Goal: Task Accomplishment & Management: Manage account settings

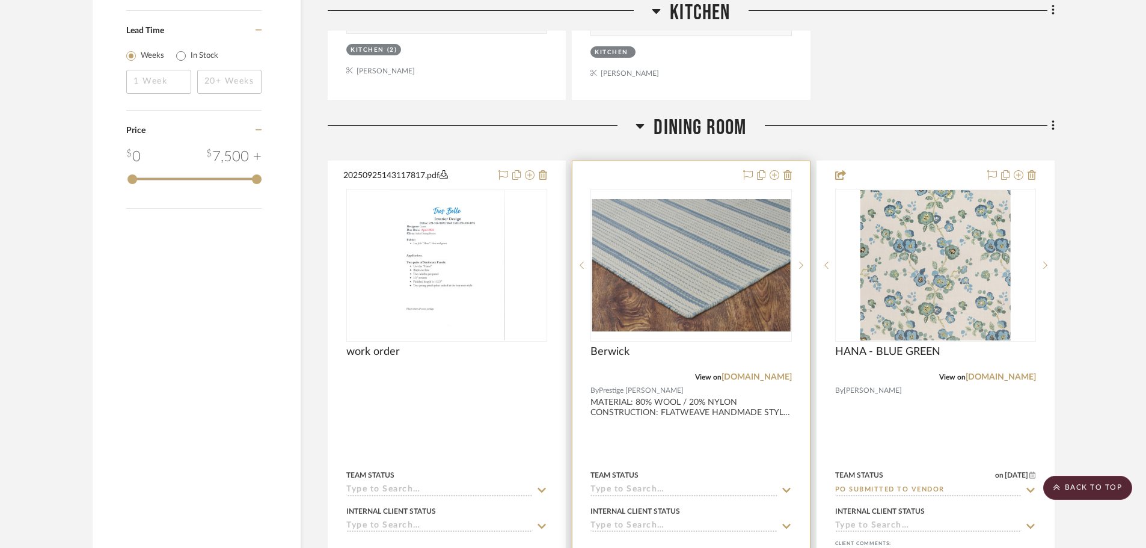
scroll to position [1923, 0]
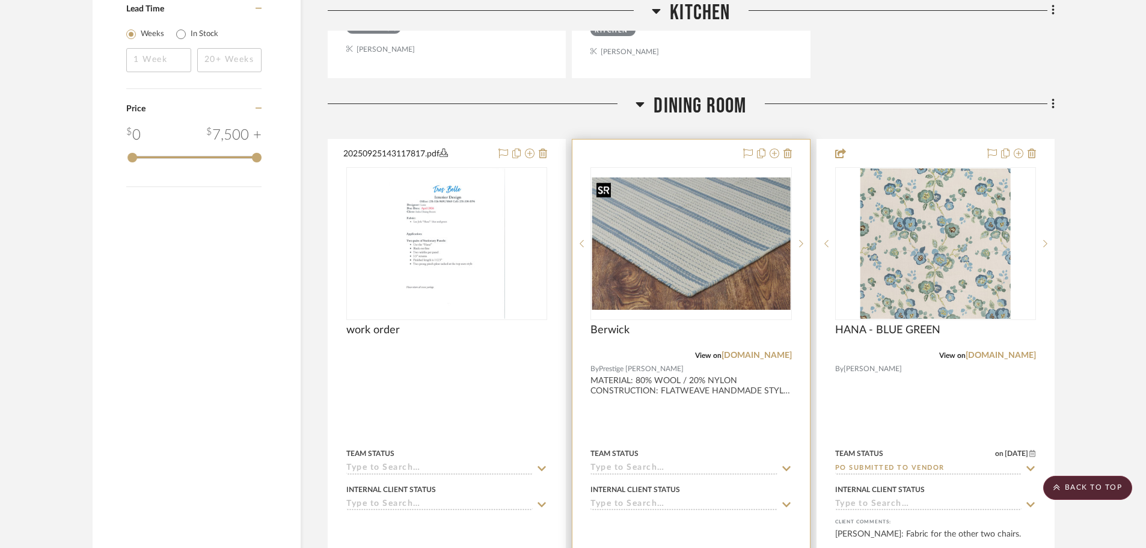
click at [746, 225] on img "0" at bounding box center [690, 243] width 198 height 132
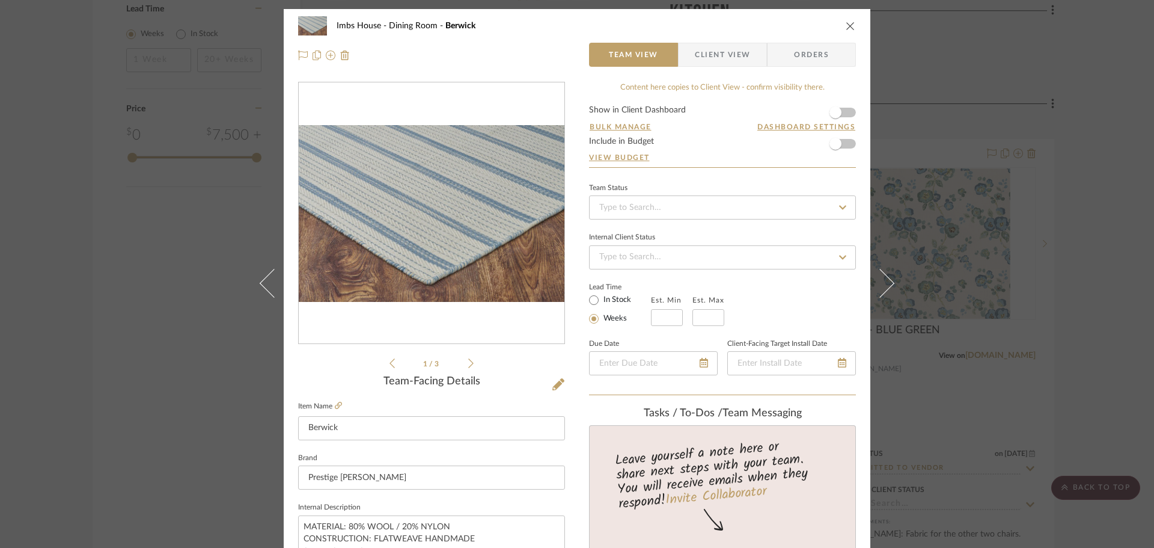
click at [715, 54] on span "Client View" at bounding box center [722, 55] width 55 height 24
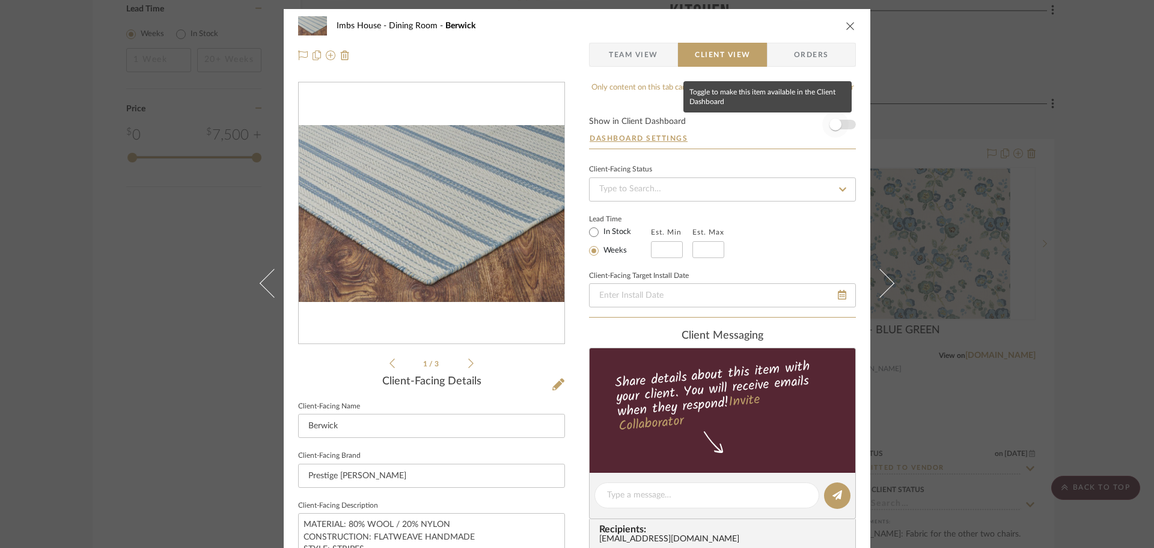
click at [832, 118] on span "button" at bounding box center [835, 124] width 12 height 12
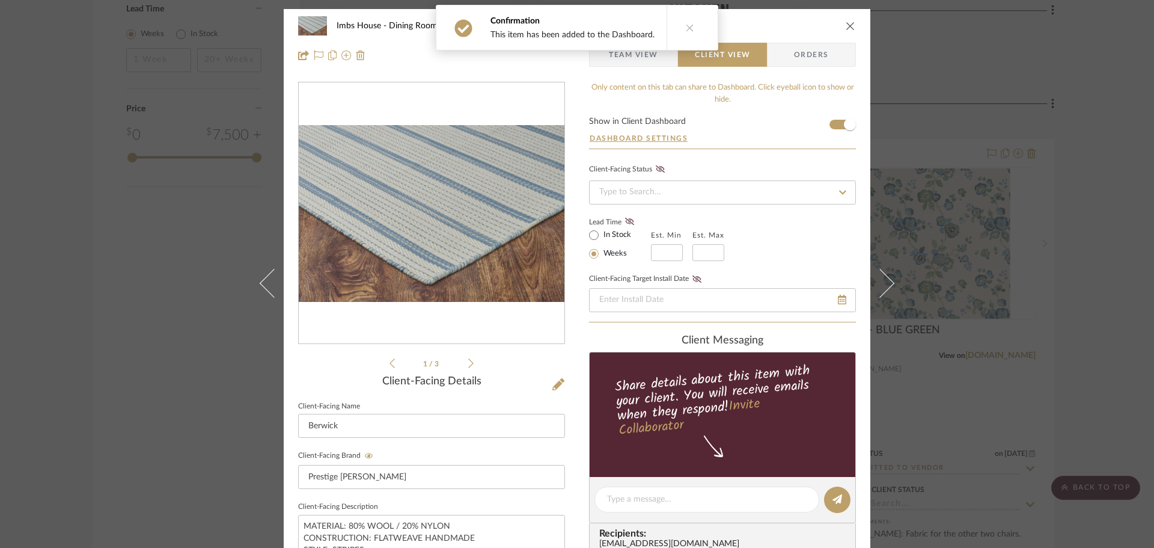
click at [635, 60] on span "Team View" at bounding box center [633, 55] width 49 height 24
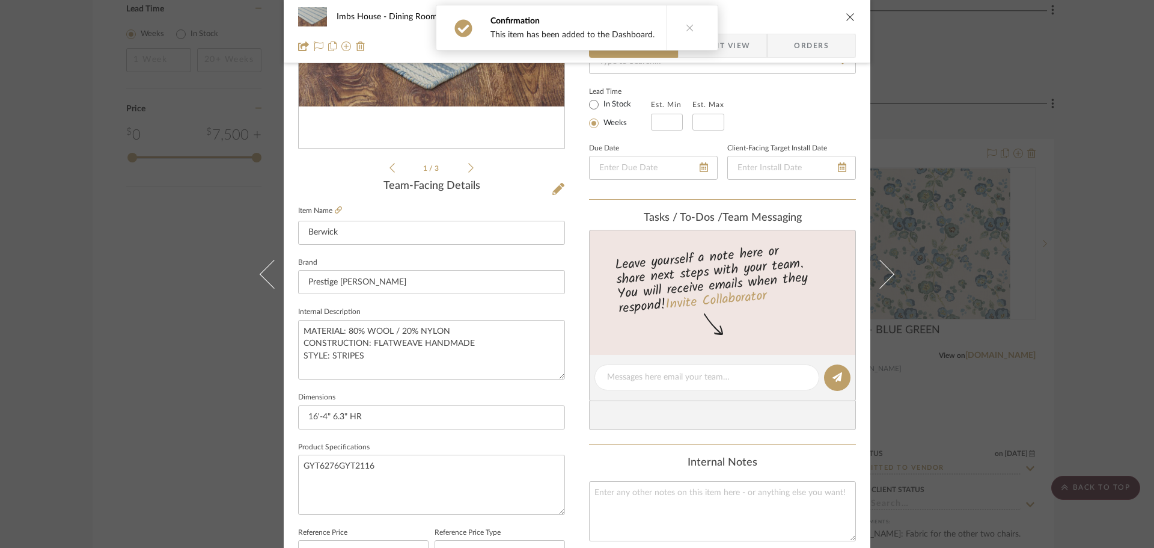
scroll to position [240, 0]
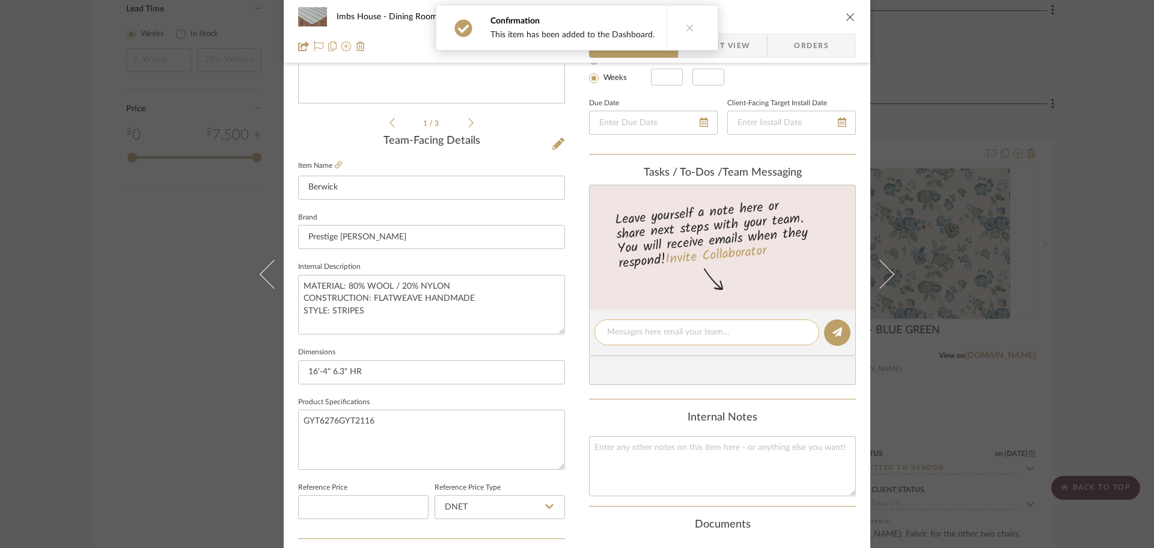
click at [630, 332] on textarea at bounding box center [707, 332] width 200 height 13
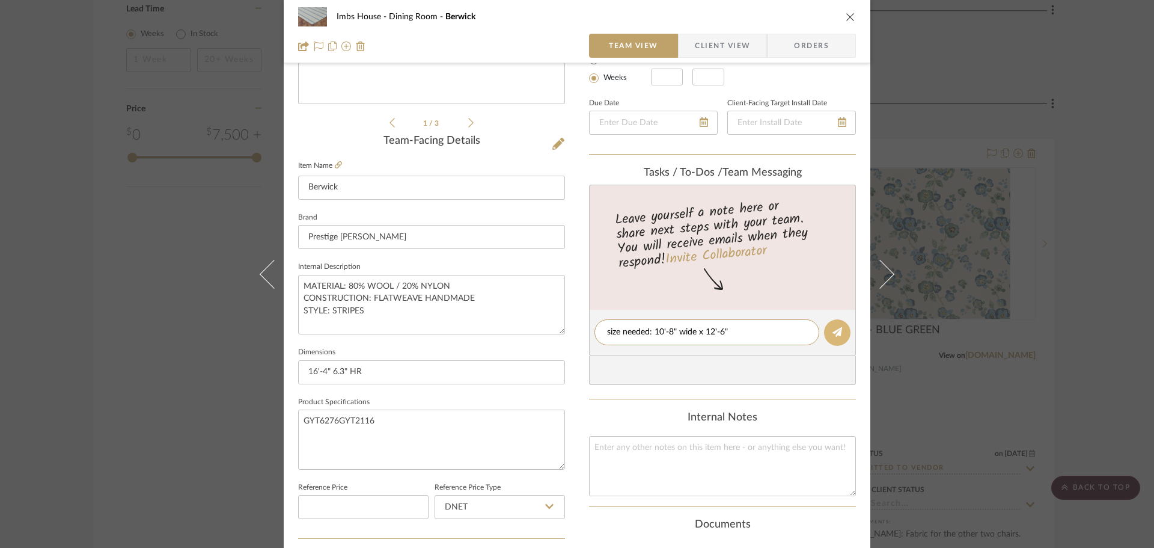
type textarea "size needed: 10'-8" wide x 12'-6""
click at [832, 335] on icon at bounding box center [837, 332] width 10 height 10
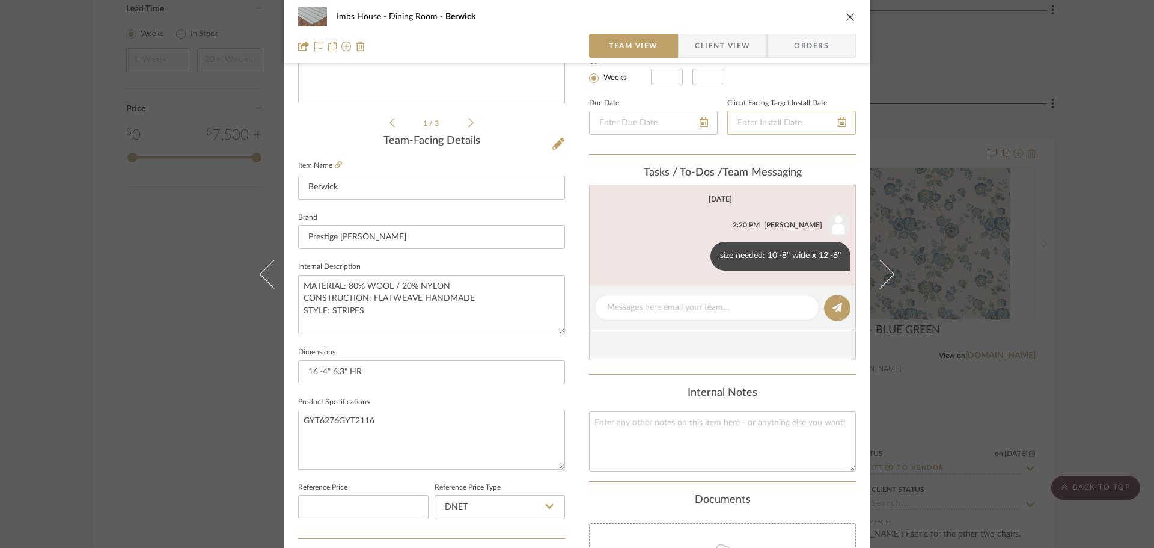
scroll to position [0, 0]
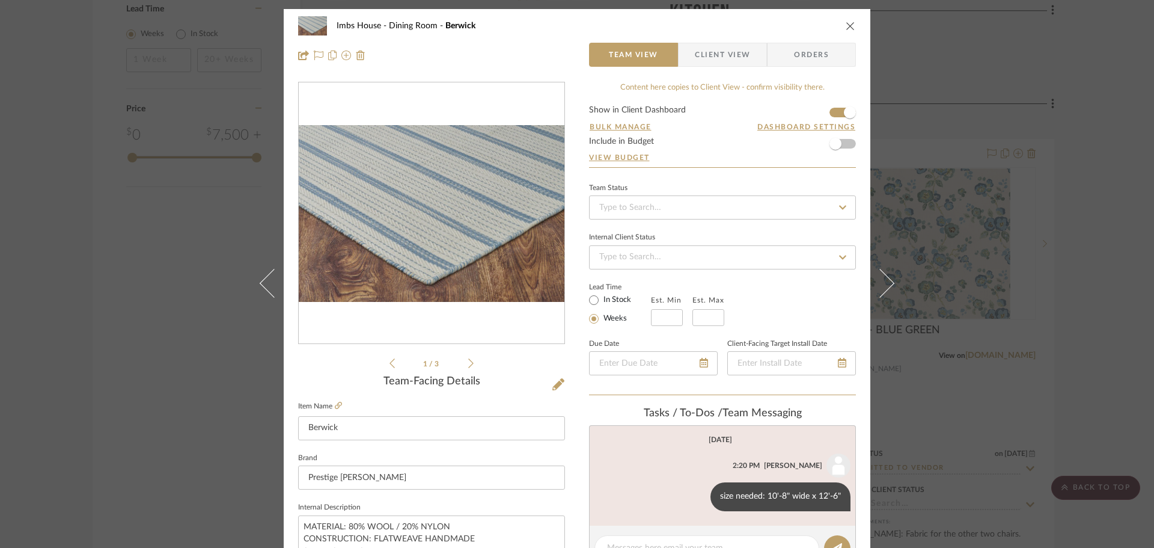
click at [837, 205] on icon at bounding box center [842, 207] width 11 height 8
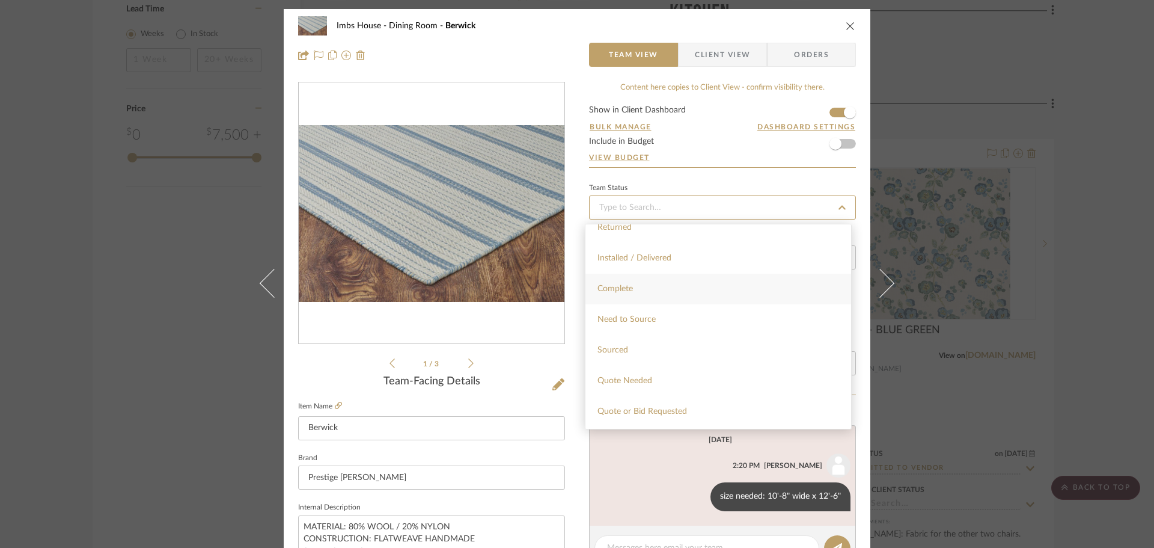
scroll to position [361, 0]
click at [632, 307] on span "Quote Needed" at bounding box center [624, 308] width 55 height 8
type input "10/2/2025"
type input "Quote Needed"
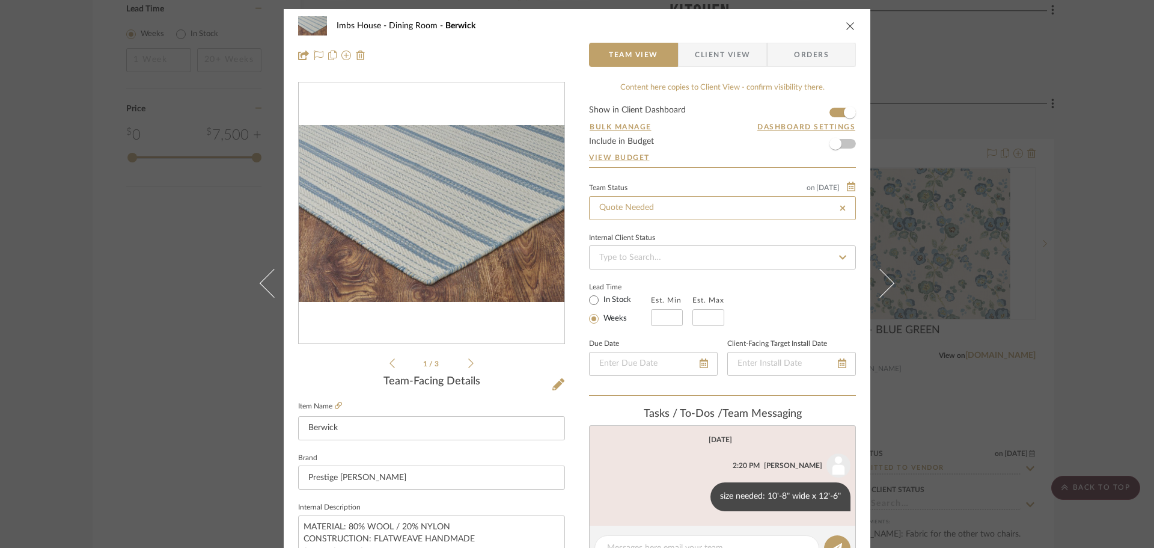
type input "10/2/2025"
type input "Quote Needed"
click at [846, 22] on icon "close" at bounding box center [851, 26] width 10 height 10
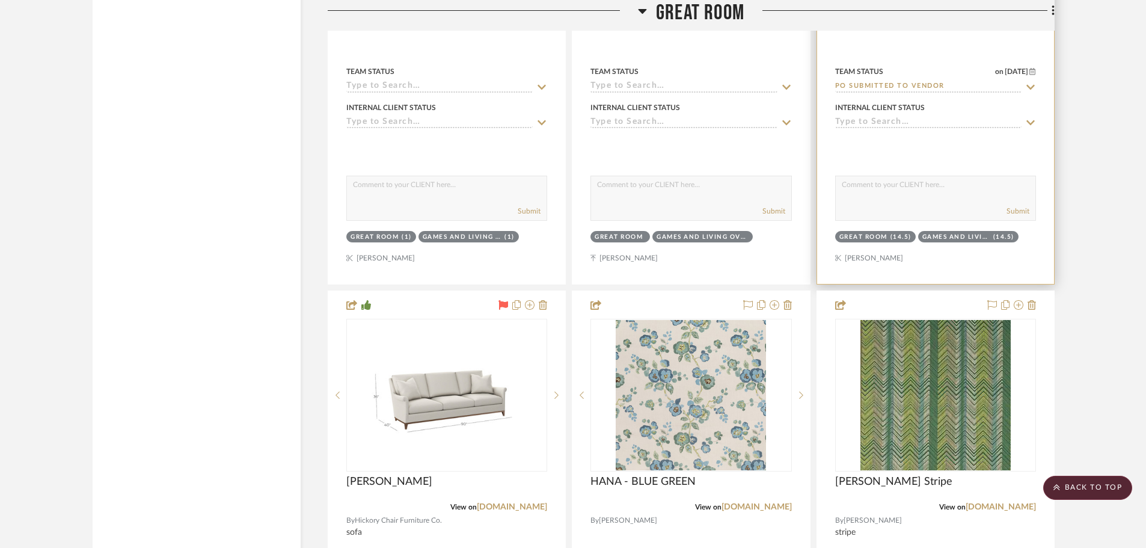
scroll to position [5830, 0]
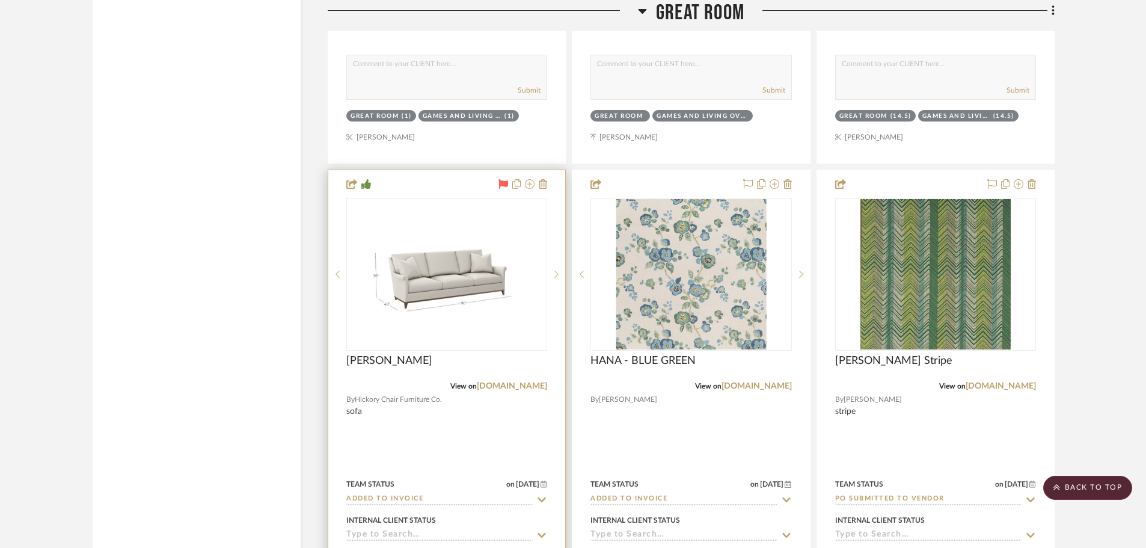
click at [501, 182] on icon at bounding box center [504, 184] width 10 height 10
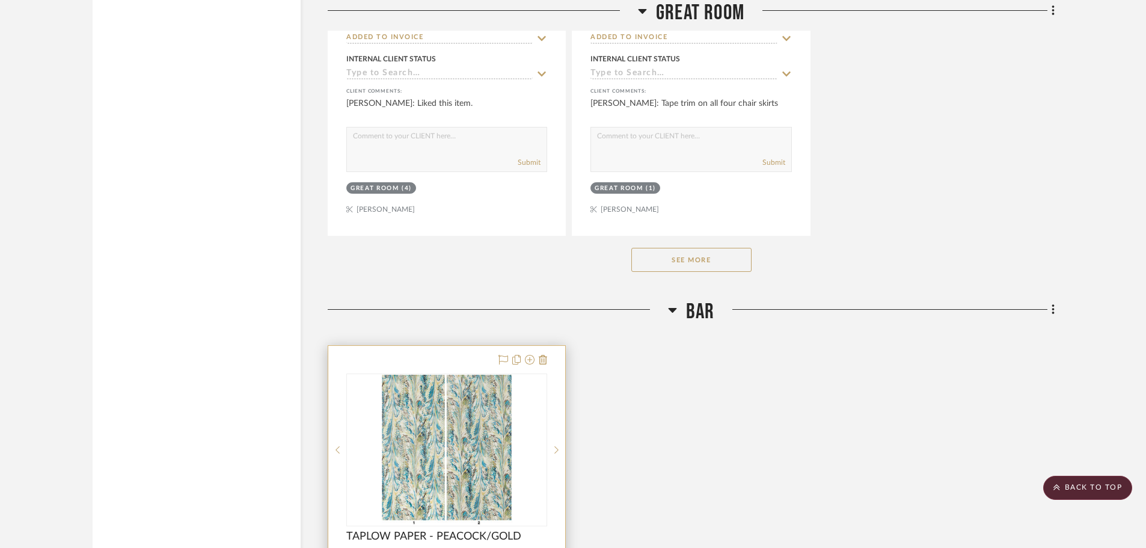
scroll to position [7092, 0]
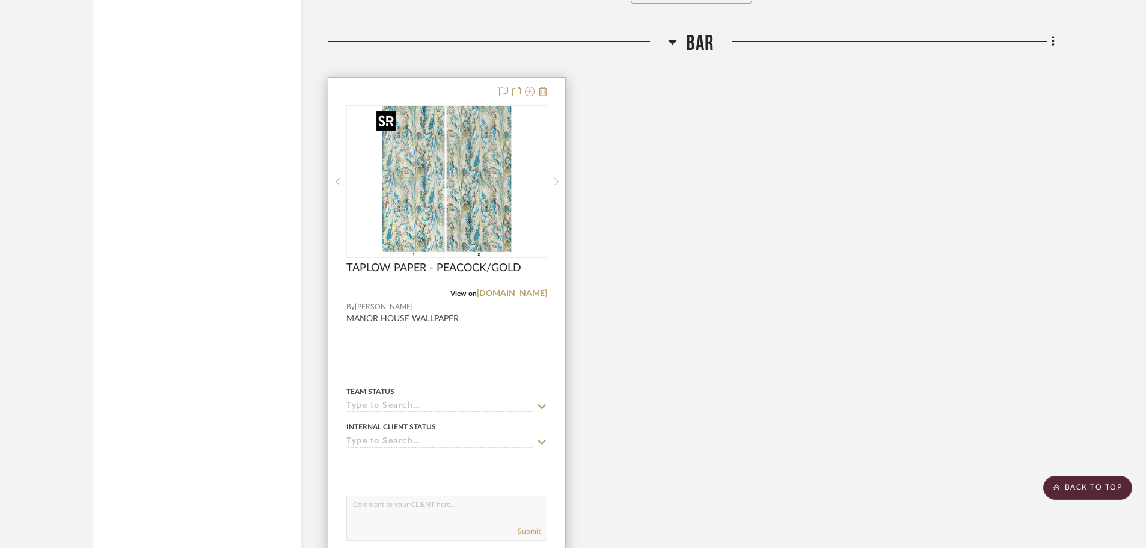
click at [0, 0] on img at bounding box center [0, 0] width 0 height 0
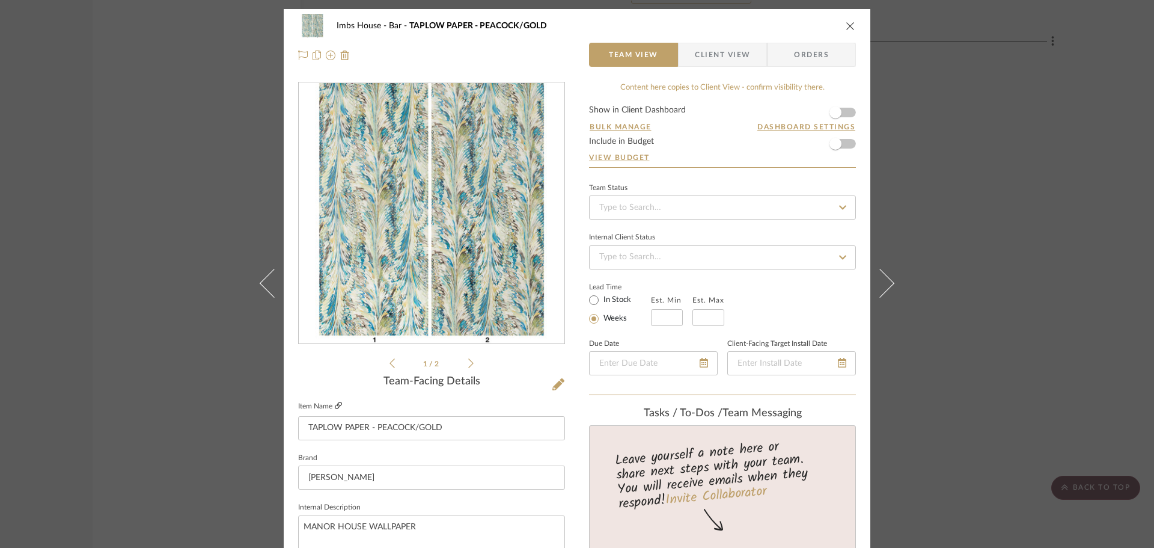
click at [335, 406] on icon at bounding box center [338, 404] width 7 height 7
click at [846, 25] on icon "close" at bounding box center [851, 26] width 10 height 10
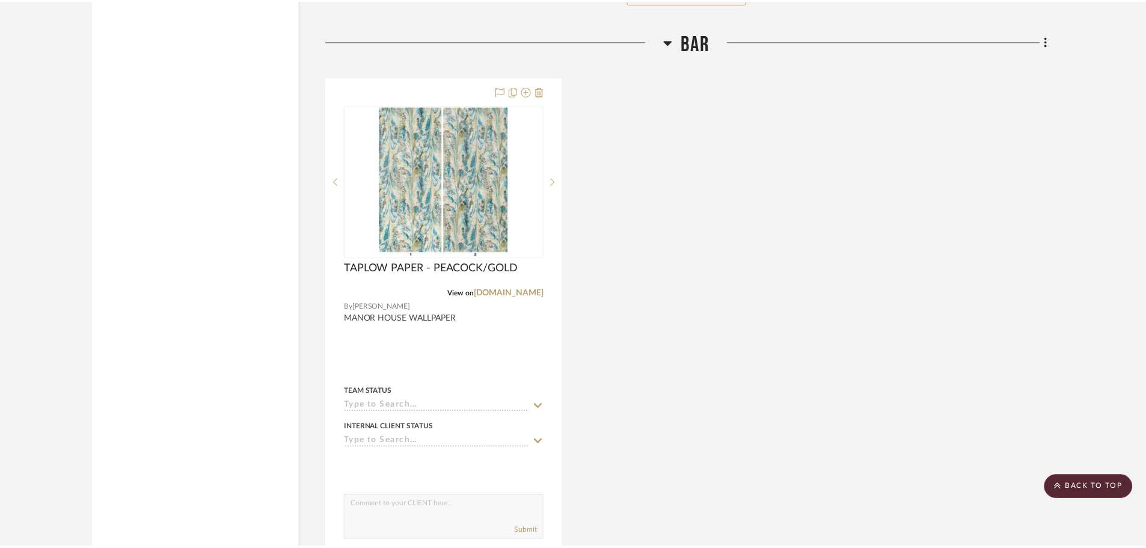
scroll to position [7092, 0]
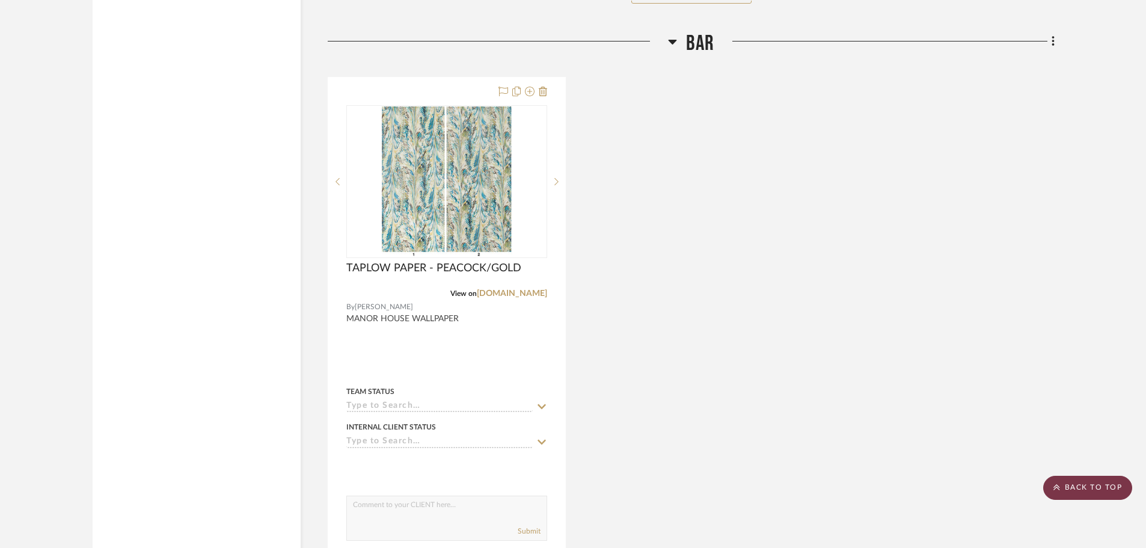
click at [926, 484] on scroll-to-top-button "BACK TO TOP" at bounding box center [1087, 487] width 89 height 24
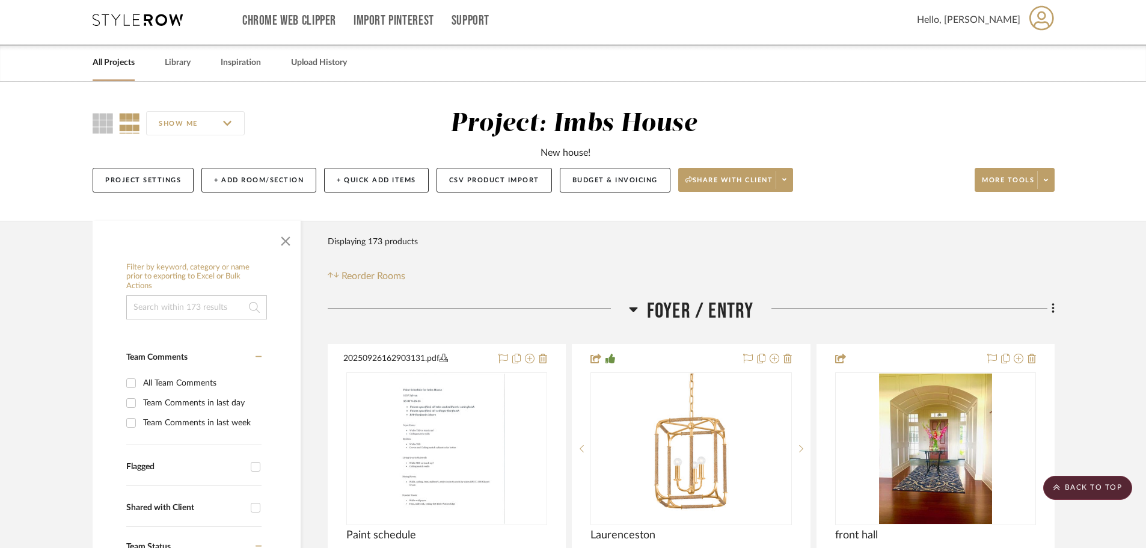
scroll to position [0, 0]
